Goal: Browse casually: Explore the website without a specific task or goal

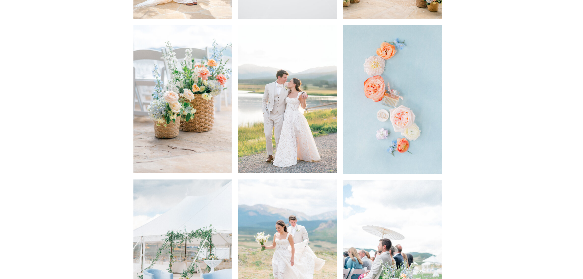
scroll to position [1531, 0]
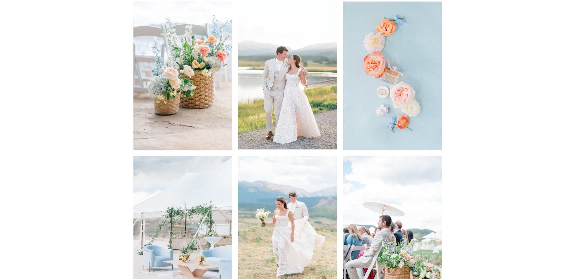
click at [299, 60] on img at bounding box center [287, 75] width 99 height 148
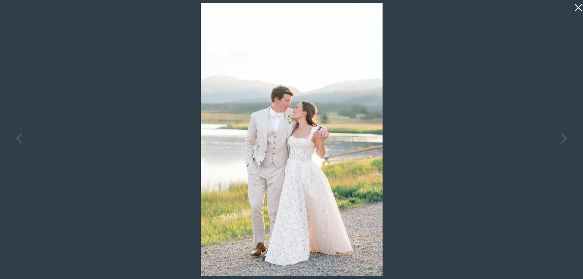
click at [579, 7] on icon at bounding box center [578, 7] width 7 height 7
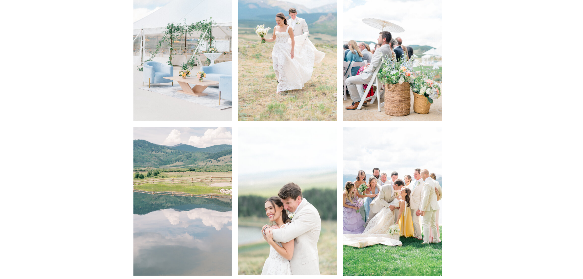
scroll to position [1777, 0]
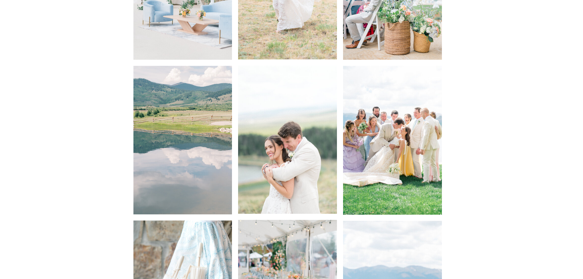
click at [291, 173] on img at bounding box center [287, 140] width 99 height 148
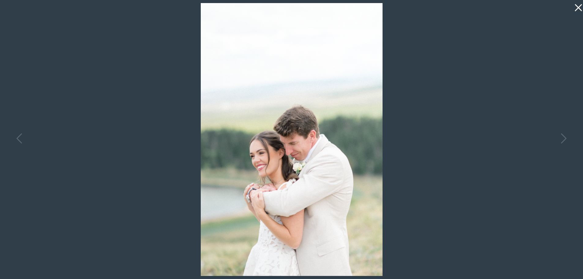
click at [579, 8] on icon at bounding box center [578, 7] width 7 height 7
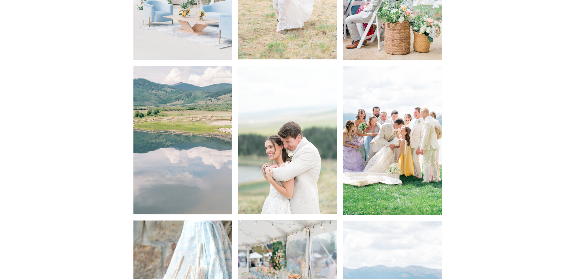
scroll to position [1838, 0]
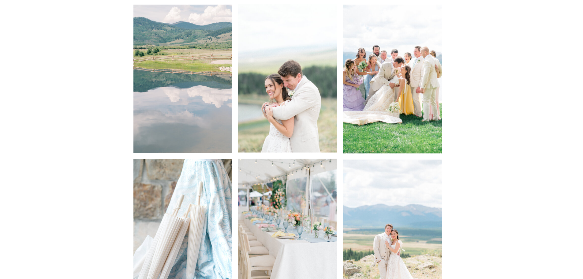
click at [285, 118] on img at bounding box center [287, 78] width 99 height 148
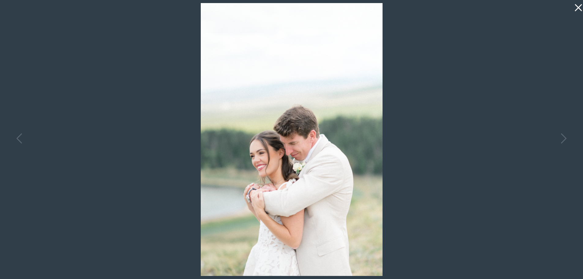
click at [578, 7] on icon at bounding box center [578, 7] width 7 height 7
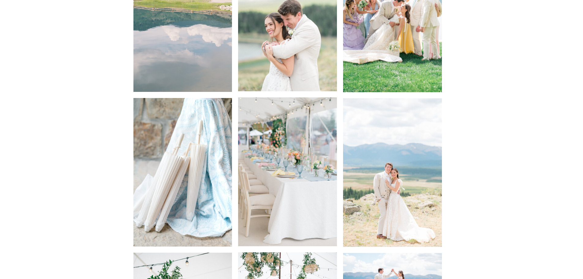
scroll to position [1960, 0]
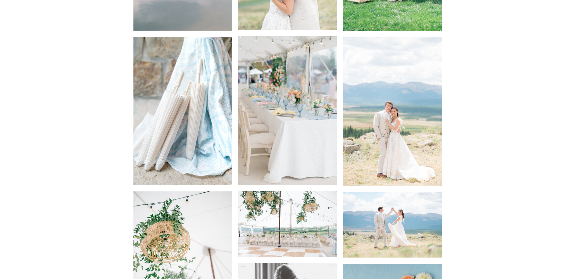
click at [417, 204] on img at bounding box center [392, 225] width 99 height 66
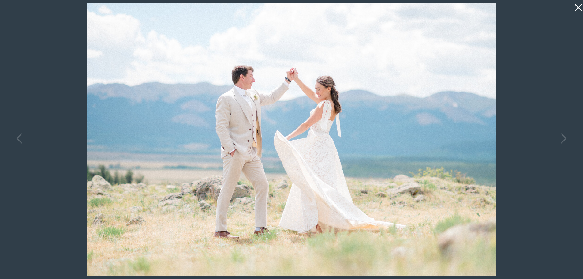
click at [576, 7] on icon at bounding box center [577, 6] width 12 height 12
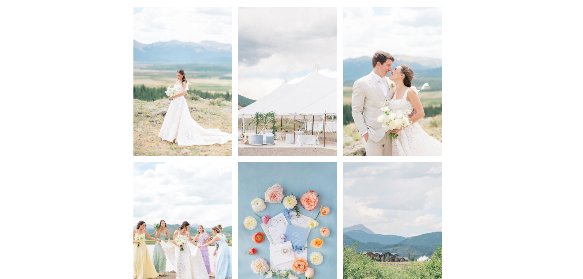
scroll to position [1041, 0]
